Goal: Task Accomplishment & Management: Complete application form

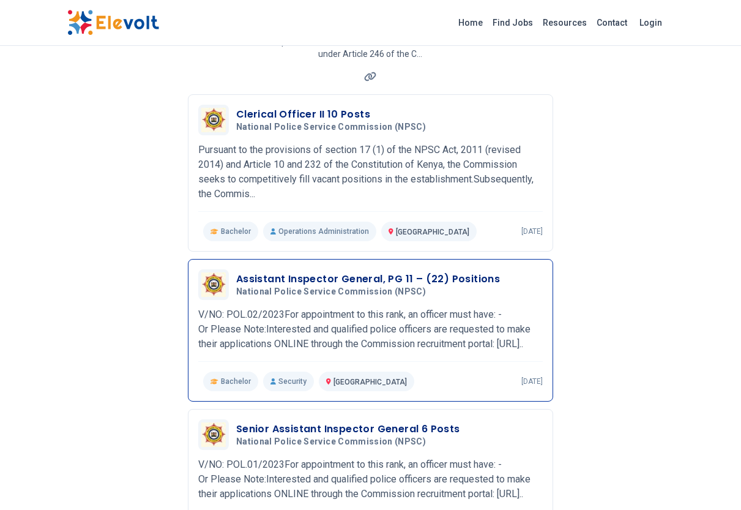
scroll to position [61, 0]
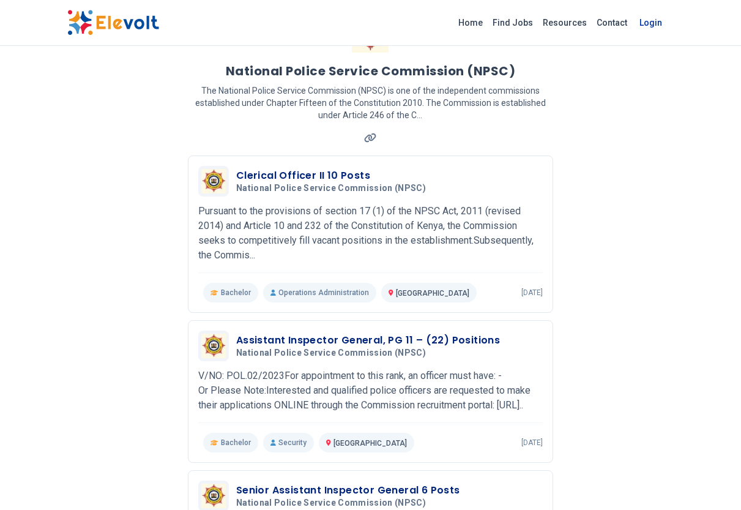
click at [640, 21] on link "Login" at bounding box center [650, 22] width 37 height 24
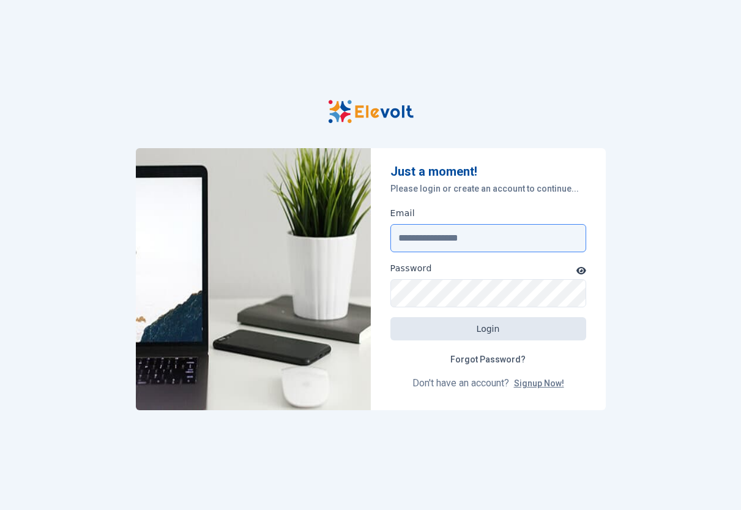
click at [486, 240] on input "Email" at bounding box center [488, 238] width 196 height 28
type input "**********"
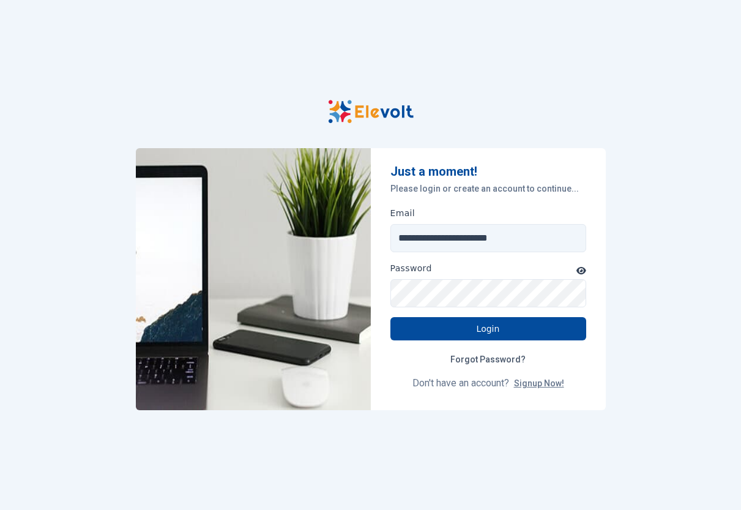
click at [582, 267] on icon "button" at bounding box center [581, 270] width 10 height 7
click at [497, 326] on button "Login" at bounding box center [488, 328] width 196 height 23
click at [458, 387] on p "Don't have an account? Signup Now!" at bounding box center [488, 383] width 196 height 15
click at [479, 380] on p "Don't have an account? Signup Now!" at bounding box center [488, 383] width 196 height 15
click at [458, 387] on p "Don't have an account? Signup Now!" at bounding box center [488, 383] width 196 height 15
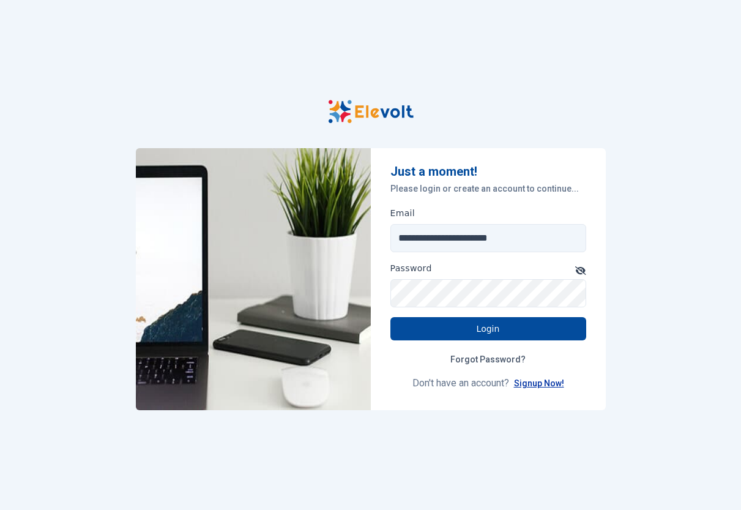
click at [529, 384] on link "Signup Now!" at bounding box center [539, 383] width 50 height 10
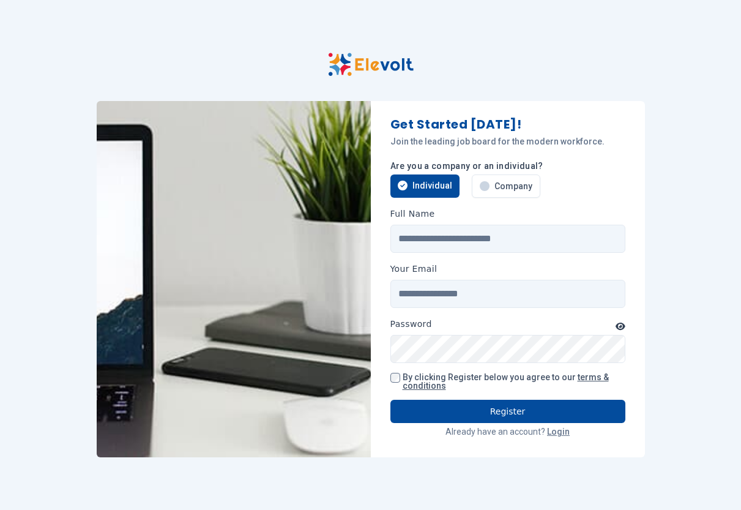
drag, startPoint x: 690, startPoint y: 255, endPoint x: 671, endPoint y: 242, distance: 23.8
click at [687, 255] on div "Get Started [DATE]! Join the leading job board for the modern workforce. Are yo…" at bounding box center [370, 341] width 741 height 682
click at [490, 239] on input "Full Name" at bounding box center [507, 239] width 235 height 28
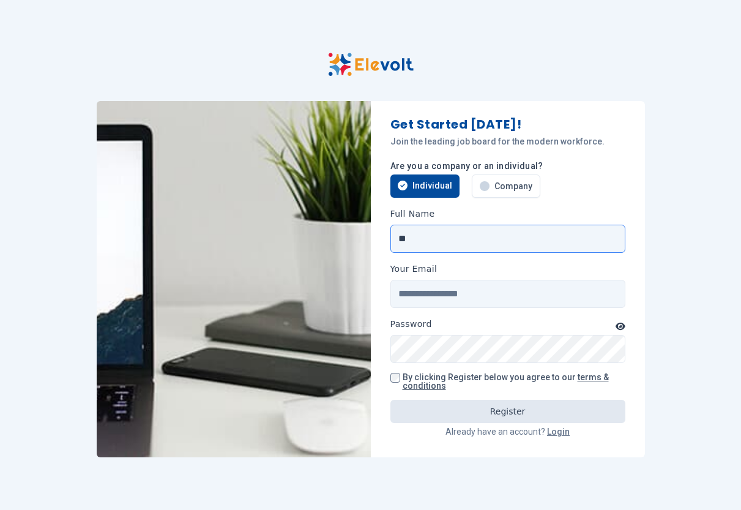
type input "*"
type input "**********"
